Goal: Find contact information: Find contact information

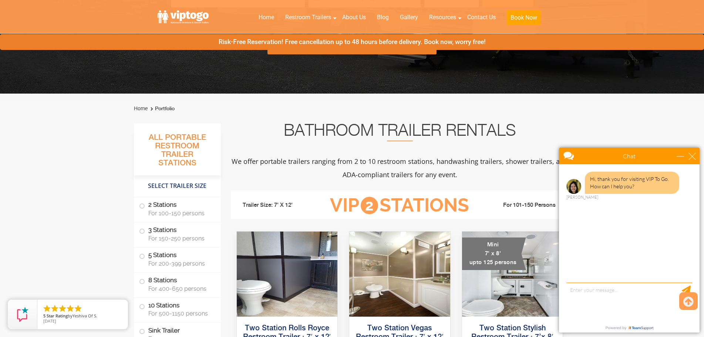
scroll to position [185, 0]
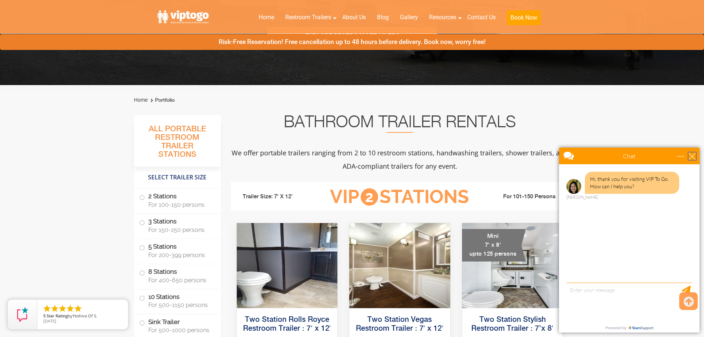
click at [693, 157] on div "close" at bounding box center [691, 155] width 7 height 7
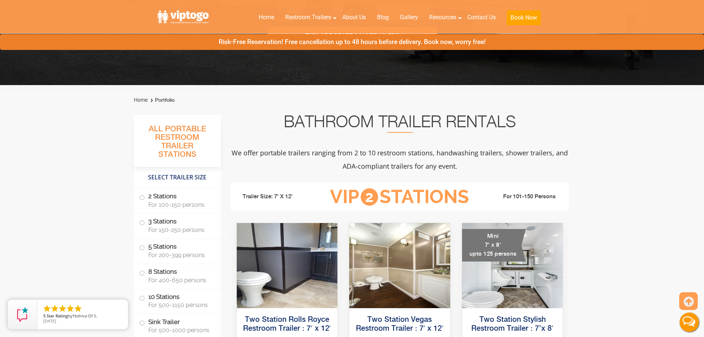
scroll to position [0, 0]
click at [142, 196] on span at bounding box center [141, 197] width 3 height 3
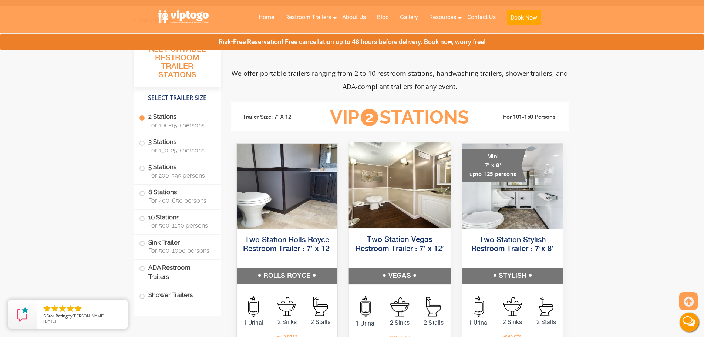
scroll to position [259, 0]
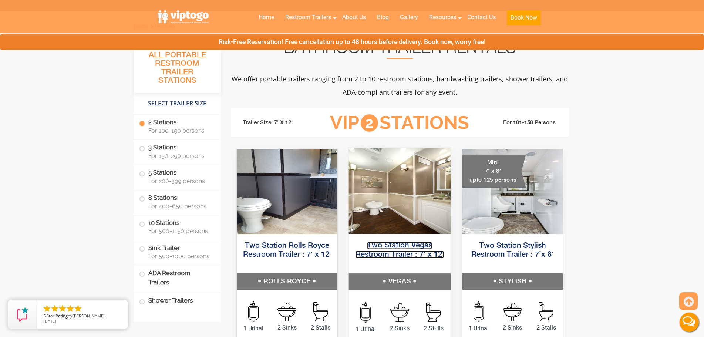
click at [390, 246] on link "Two Station Vegas Restroom Trailer : 7′ x 12′" at bounding box center [399, 249] width 88 height 17
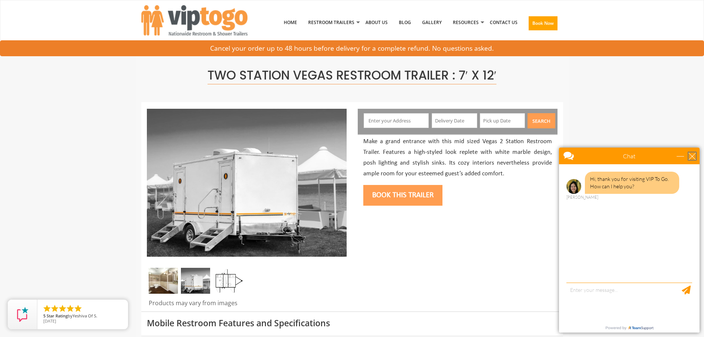
click at [691, 156] on div "close" at bounding box center [691, 155] width 7 height 7
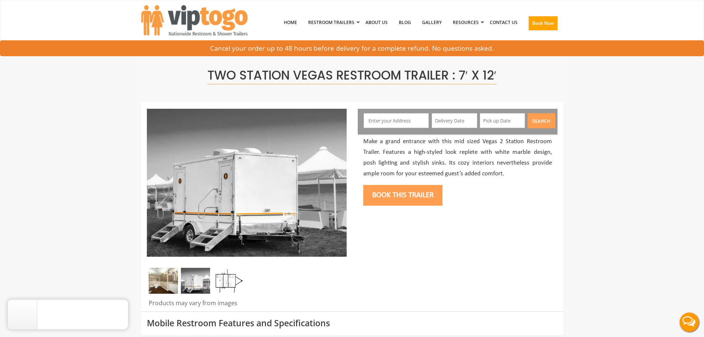
click at [196, 288] on img at bounding box center [195, 281] width 29 height 26
click at [224, 281] on img at bounding box center [227, 281] width 29 height 26
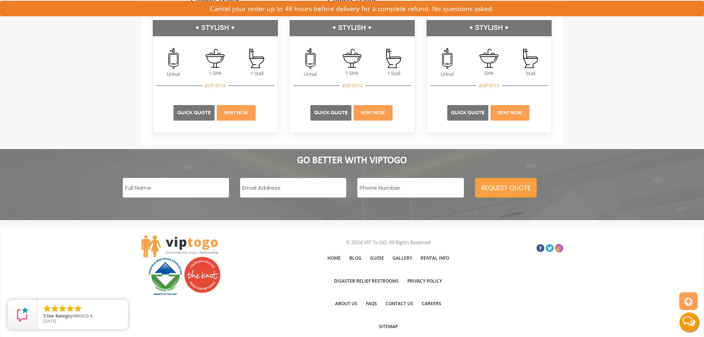
scroll to position [1761, 0]
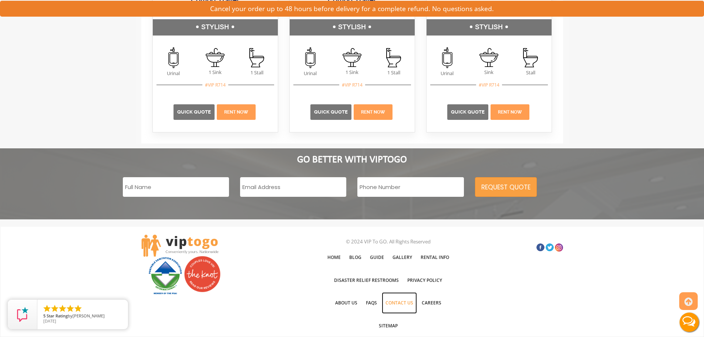
click at [389, 301] on link "Contact Us" at bounding box center [399, 302] width 35 height 21
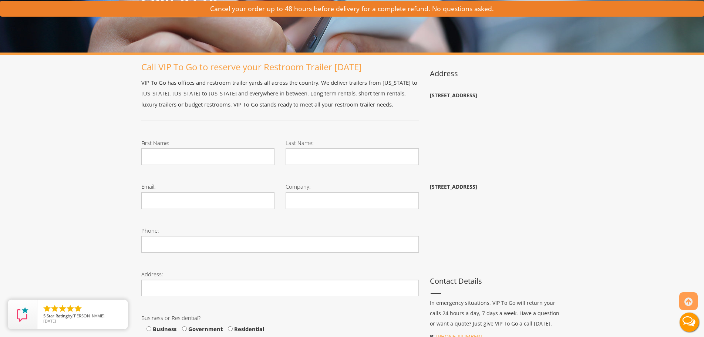
scroll to position [111, 0]
